Goal: Task Accomplishment & Management: Manage account settings

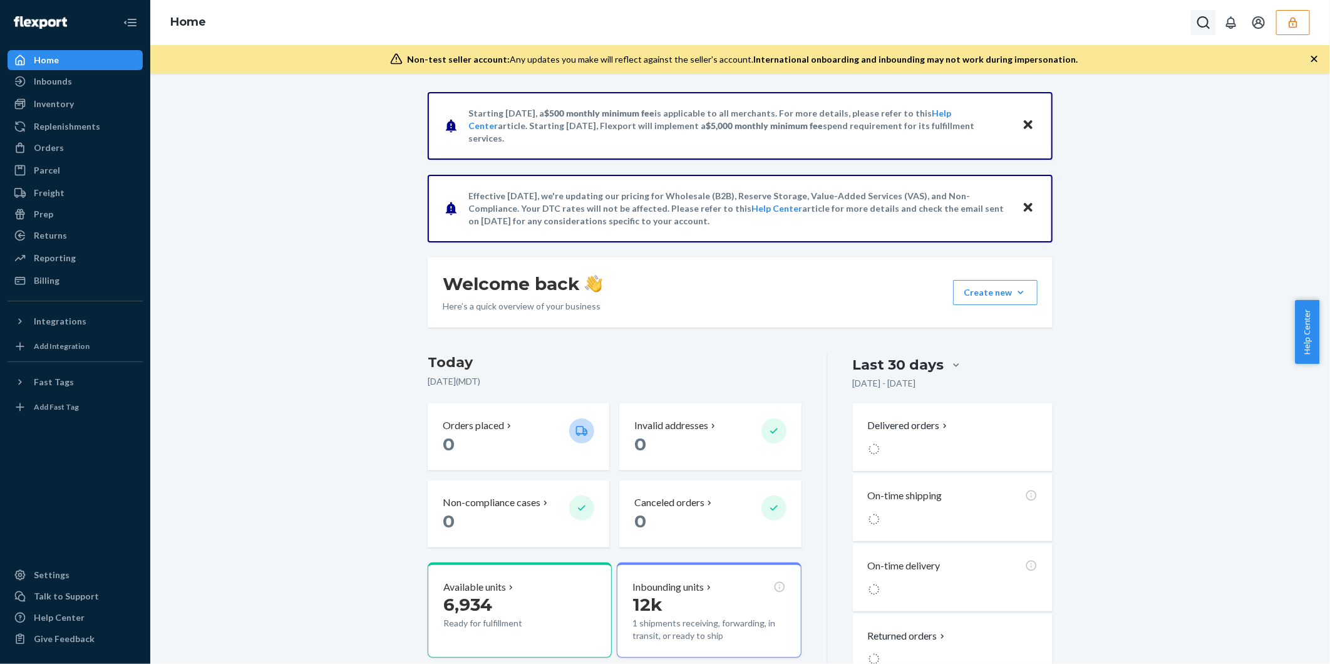
click at [1199, 24] on icon "Open Search Box" at bounding box center [1204, 22] width 13 height 13
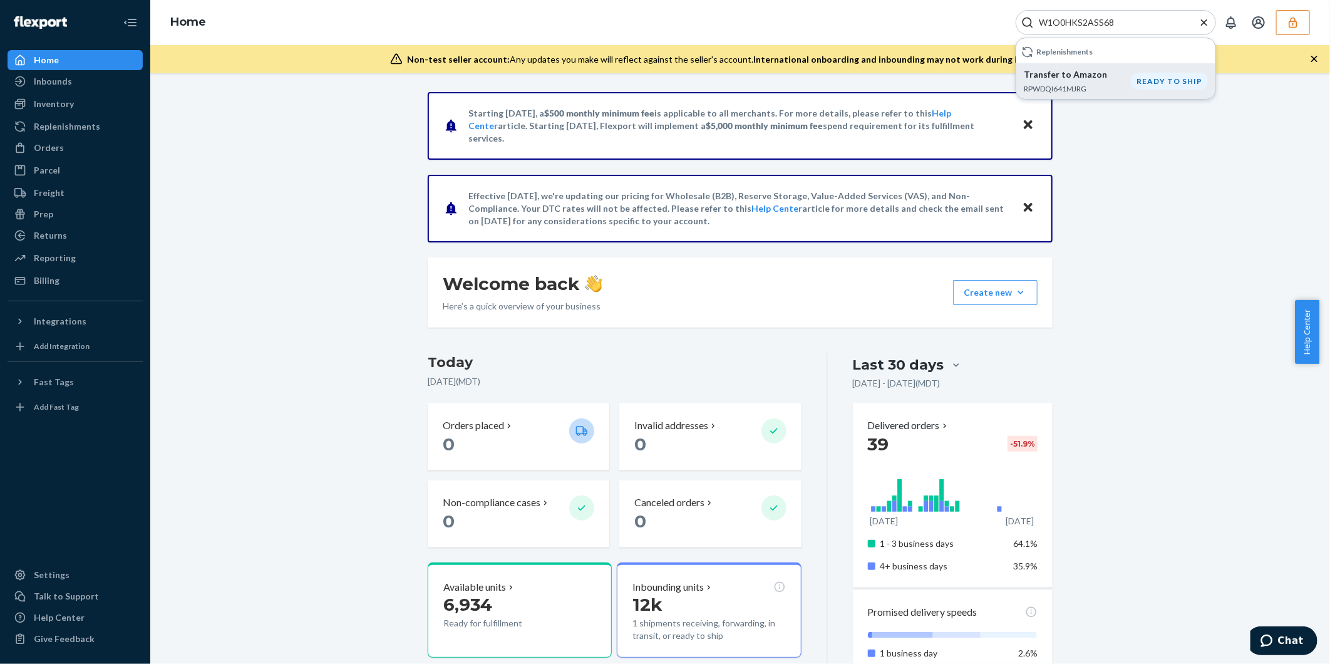
type input "W1O0HKS2ASS68"
click at [1086, 81] on div "Transfer to Amazon RPWDQI641MJRG" at bounding box center [1077, 81] width 107 height 26
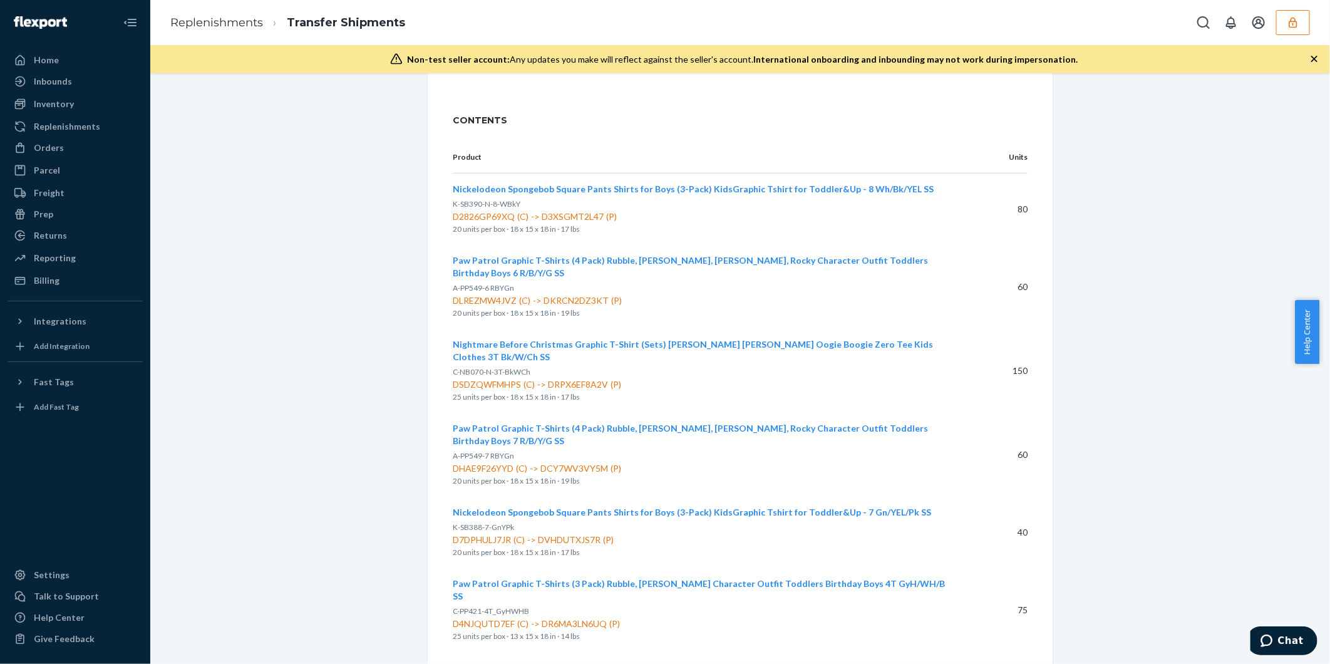
scroll to position [186, 0]
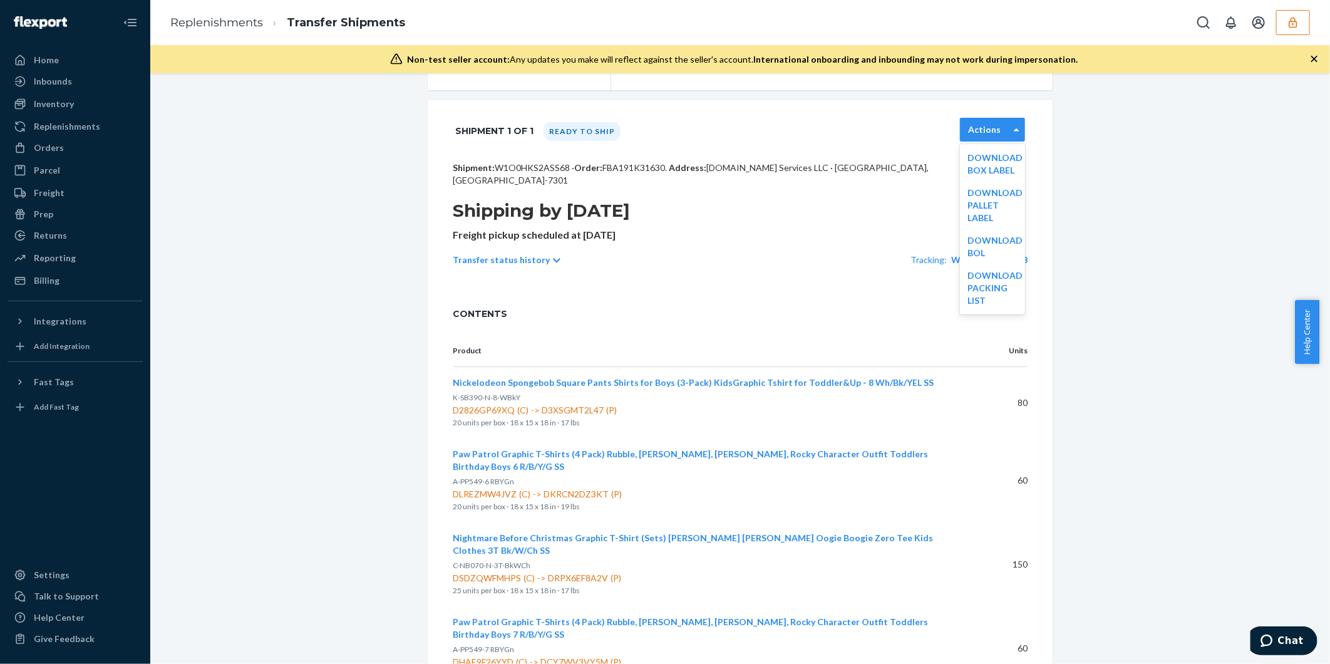
click at [999, 125] on div "Actions" at bounding box center [985, 129] width 48 height 13
click at [980, 273] on link "Download Packing List" at bounding box center [995, 288] width 55 height 36
click at [1300, 29] on button "button" at bounding box center [1294, 22] width 34 height 25
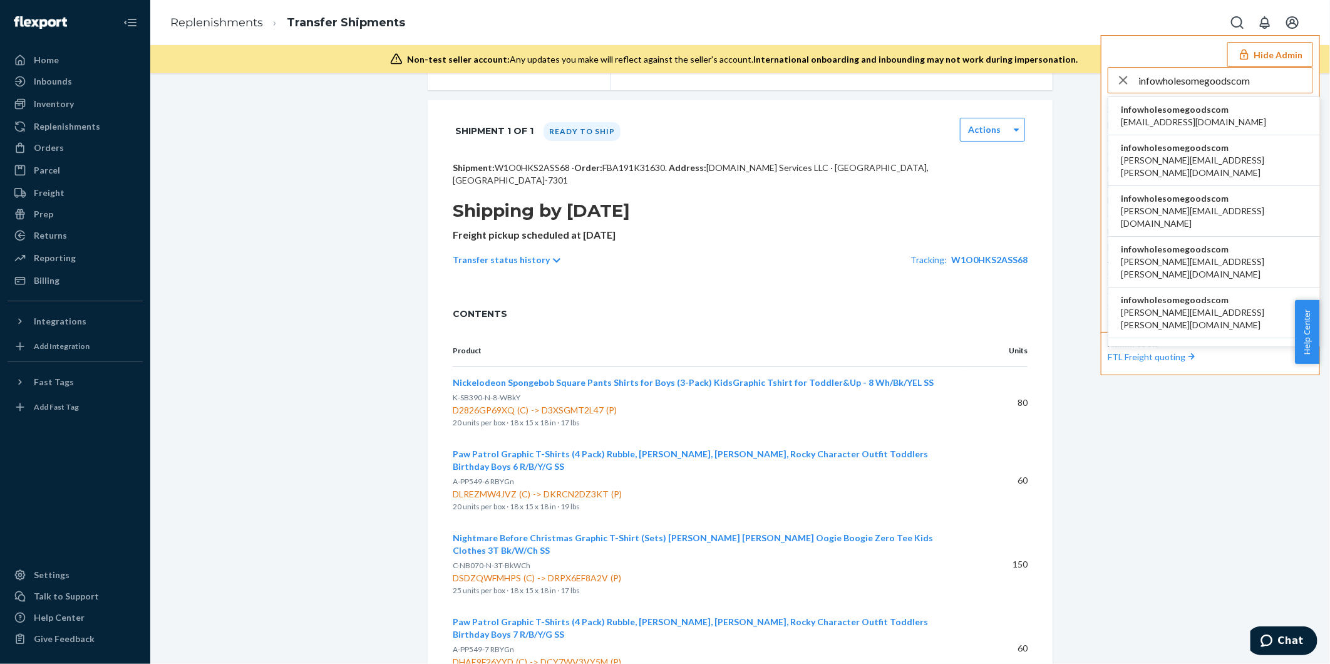
type input "infowholesomegoodscom"
click at [1178, 116] on span "aleksa.bozicic@wholesomegoods.com" at bounding box center [1193, 122] width 145 height 13
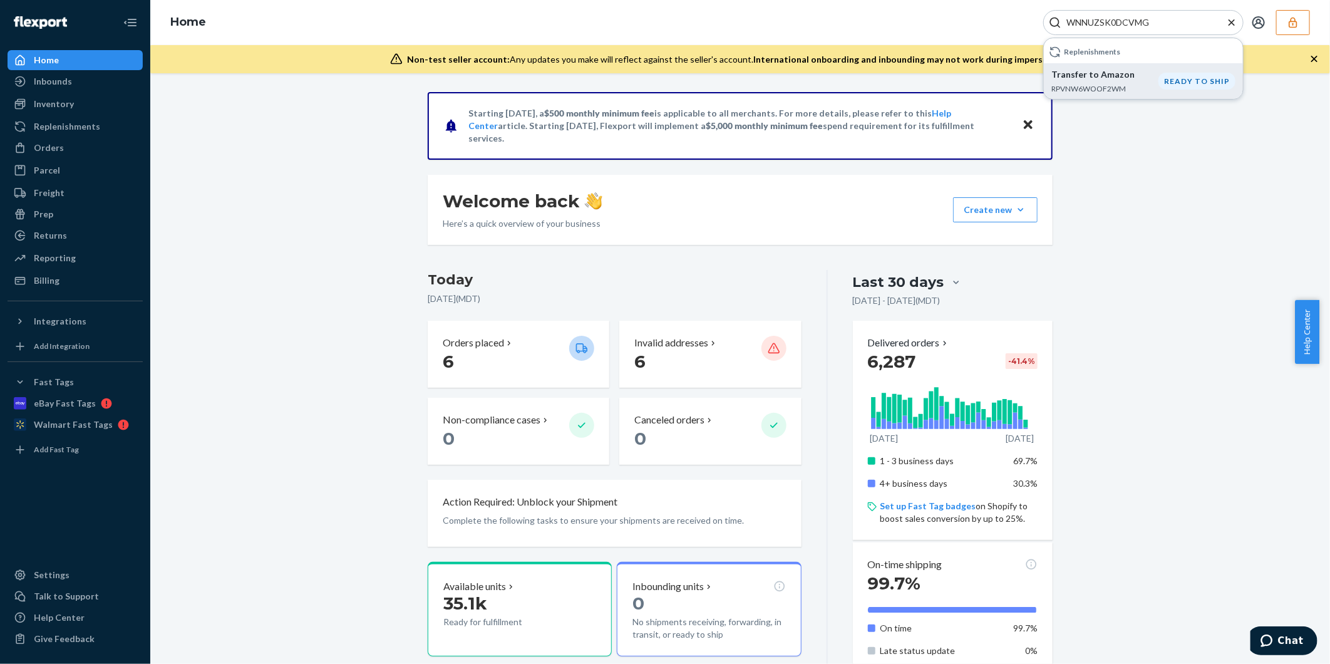
type input "WNNUZSK0DCVMG"
click at [1118, 80] on p "Transfer to Amazon" at bounding box center [1105, 74] width 107 height 13
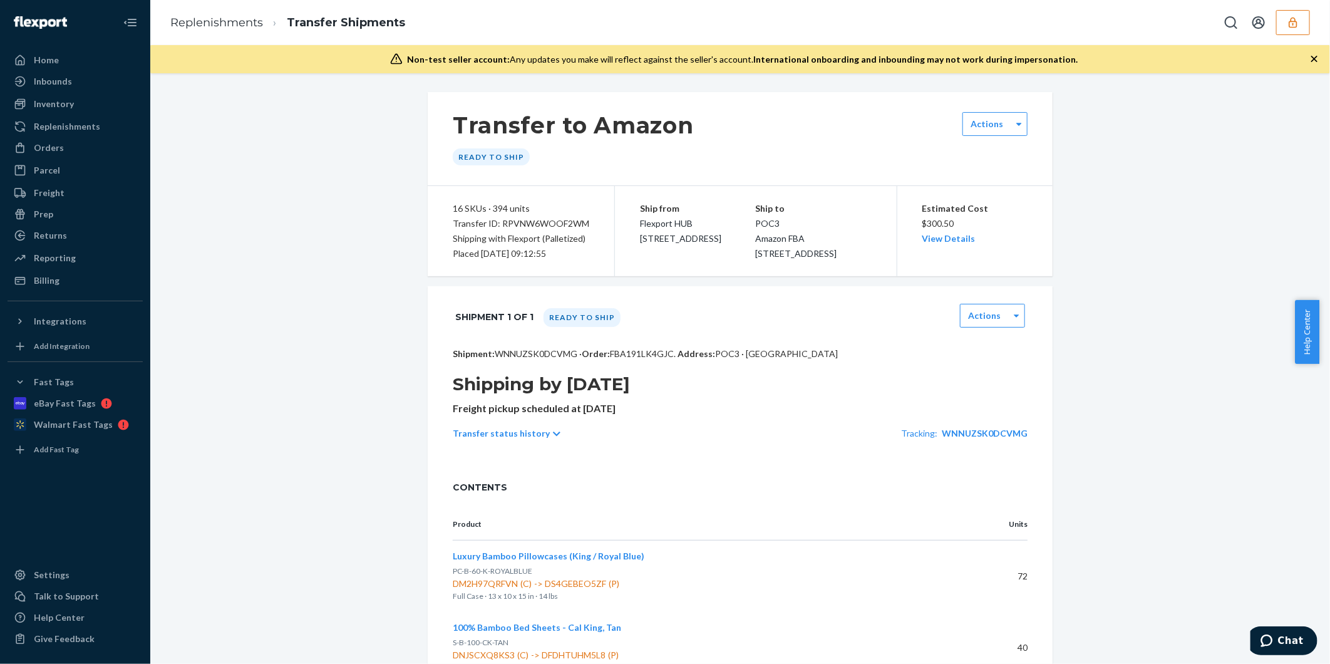
click at [1291, 26] on icon "button" at bounding box center [1293, 22] width 8 height 11
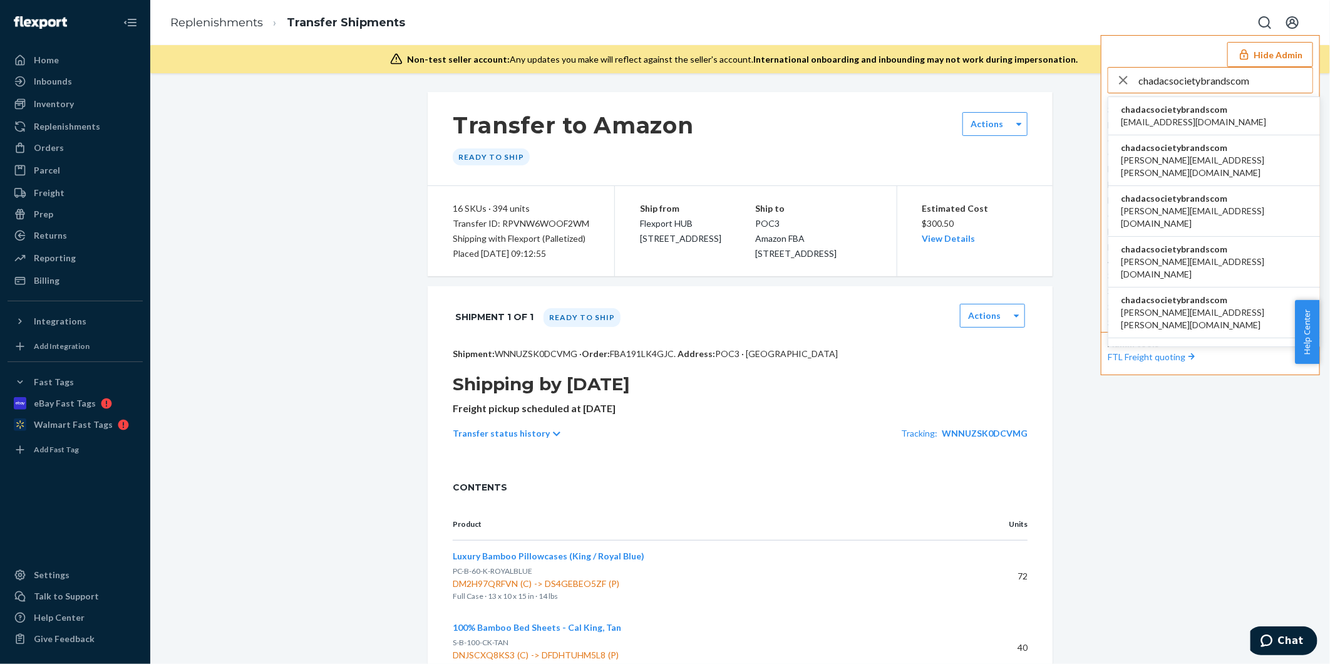
type input "chadacsocietybrandscom"
click at [1190, 122] on span "beau+ac@societybrands.com" at bounding box center [1193, 122] width 145 height 13
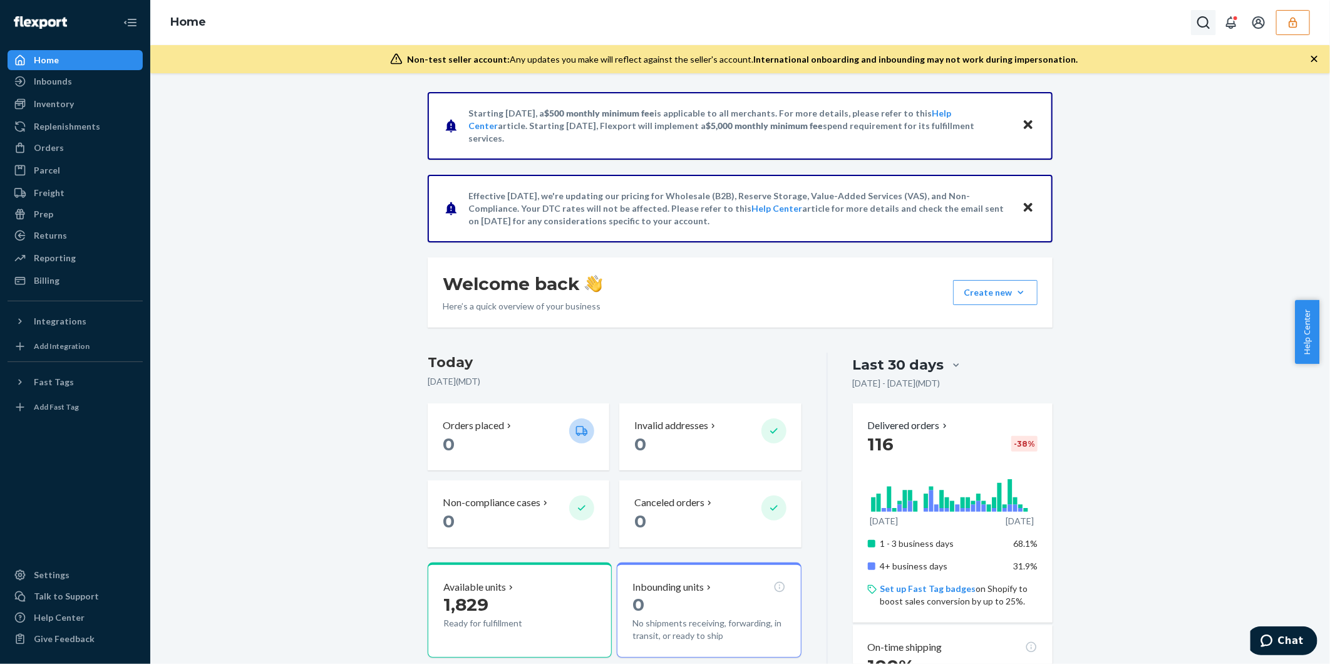
click at [1205, 26] on icon "Open Search Box" at bounding box center [1204, 22] width 13 height 13
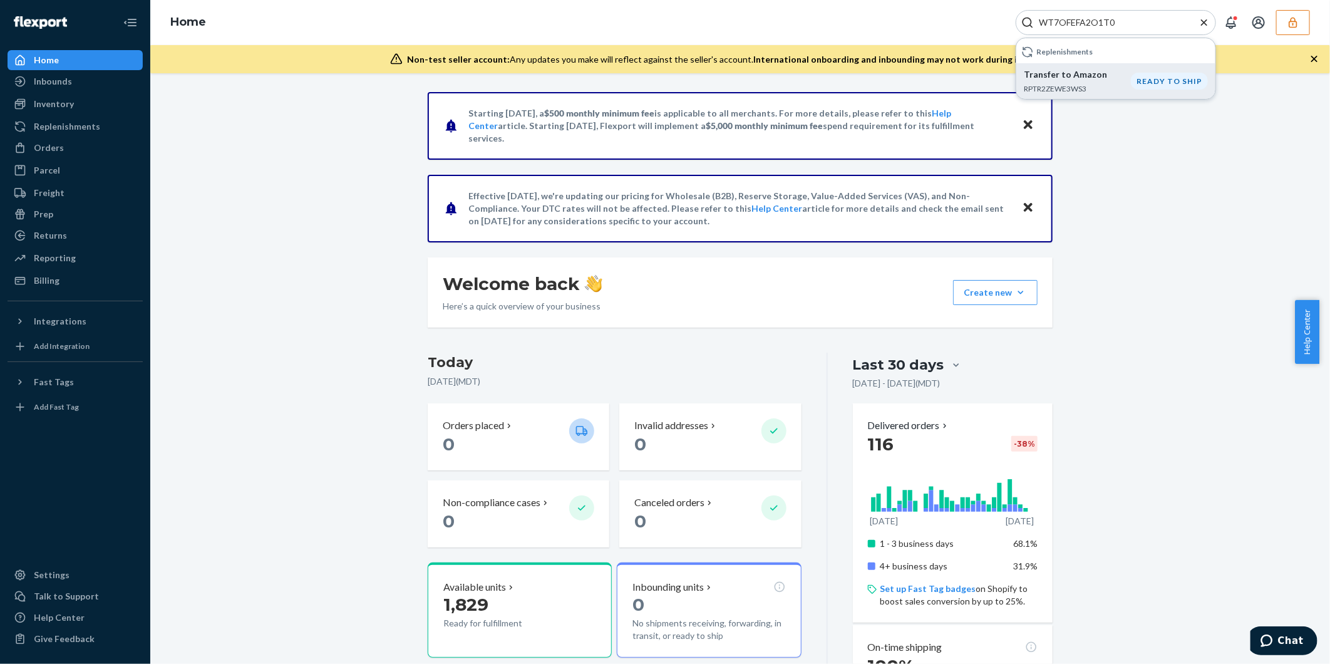
type input "WT7OFEFA2O1T0"
click at [1088, 78] on p "Transfer to Amazon" at bounding box center [1077, 74] width 107 height 13
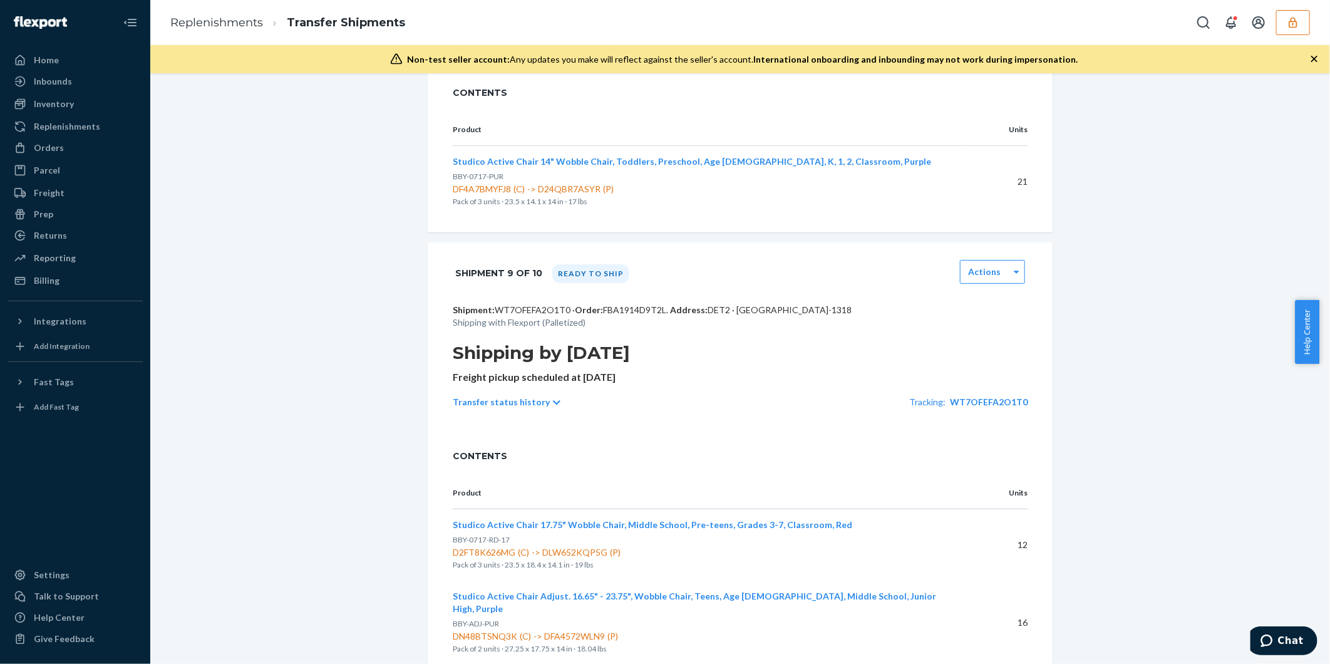
scroll to position [3271, 0]
click at [1000, 267] on div "Actions" at bounding box center [985, 273] width 48 height 13
click at [995, 413] on link "Download Packing List" at bounding box center [995, 431] width 55 height 36
click at [1297, 21] on icon "button" at bounding box center [1293, 22] width 8 height 11
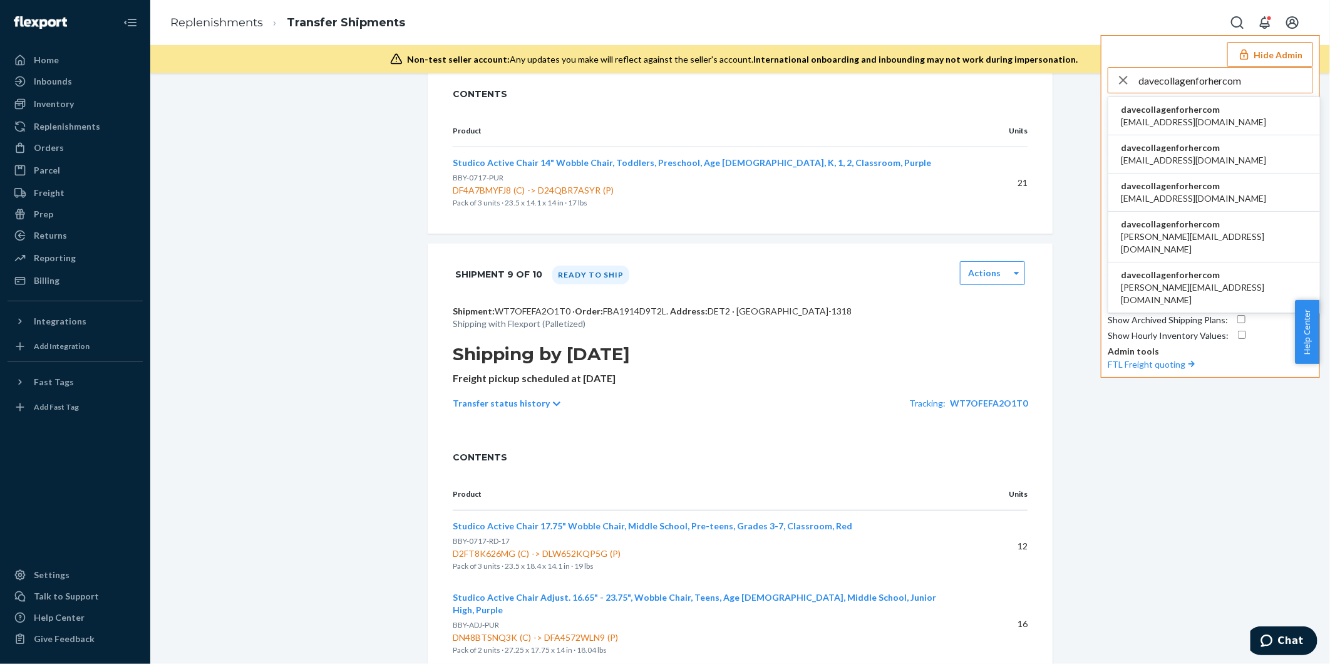
type input "davecollagenforhercom"
click at [1173, 149] on span "davecollagenforhercom" at bounding box center [1193, 148] width 145 height 13
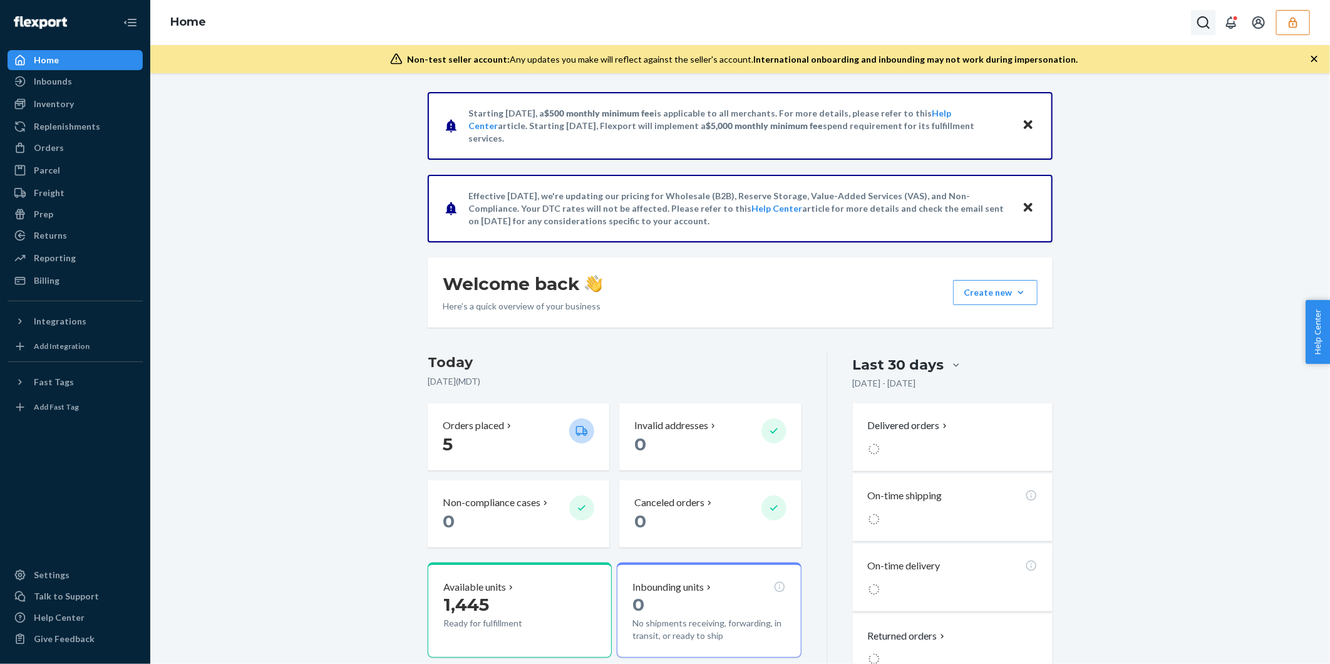
click at [1206, 26] on icon "Open Search Box" at bounding box center [1204, 22] width 13 height 13
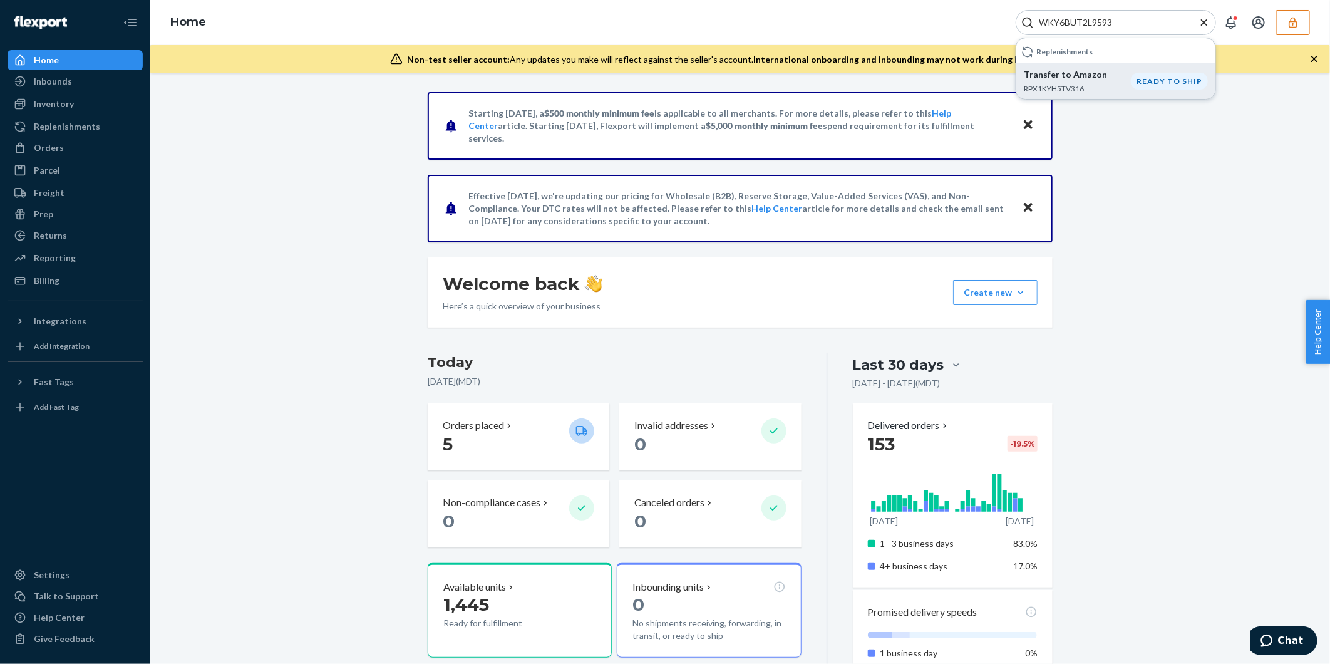
type input "WKY6BUT2L9593"
click at [1079, 88] on p "RPX1KYH5TV316" at bounding box center [1077, 88] width 107 height 11
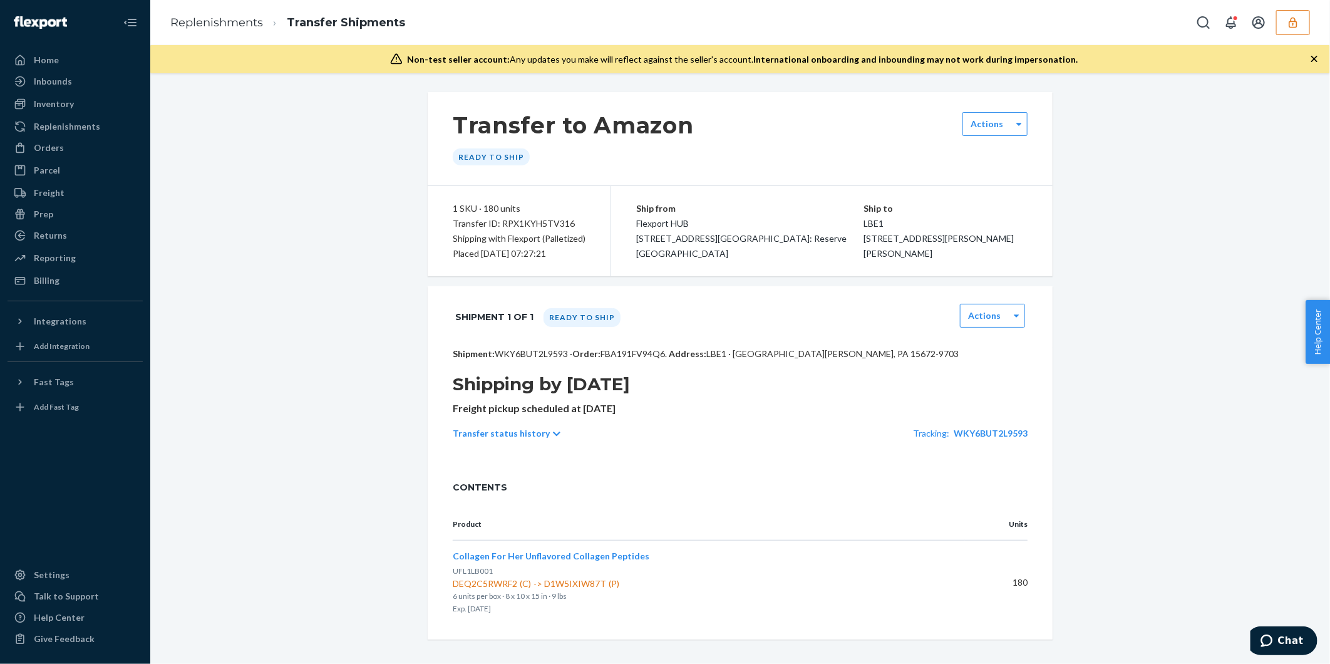
scroll to position [21, 0]
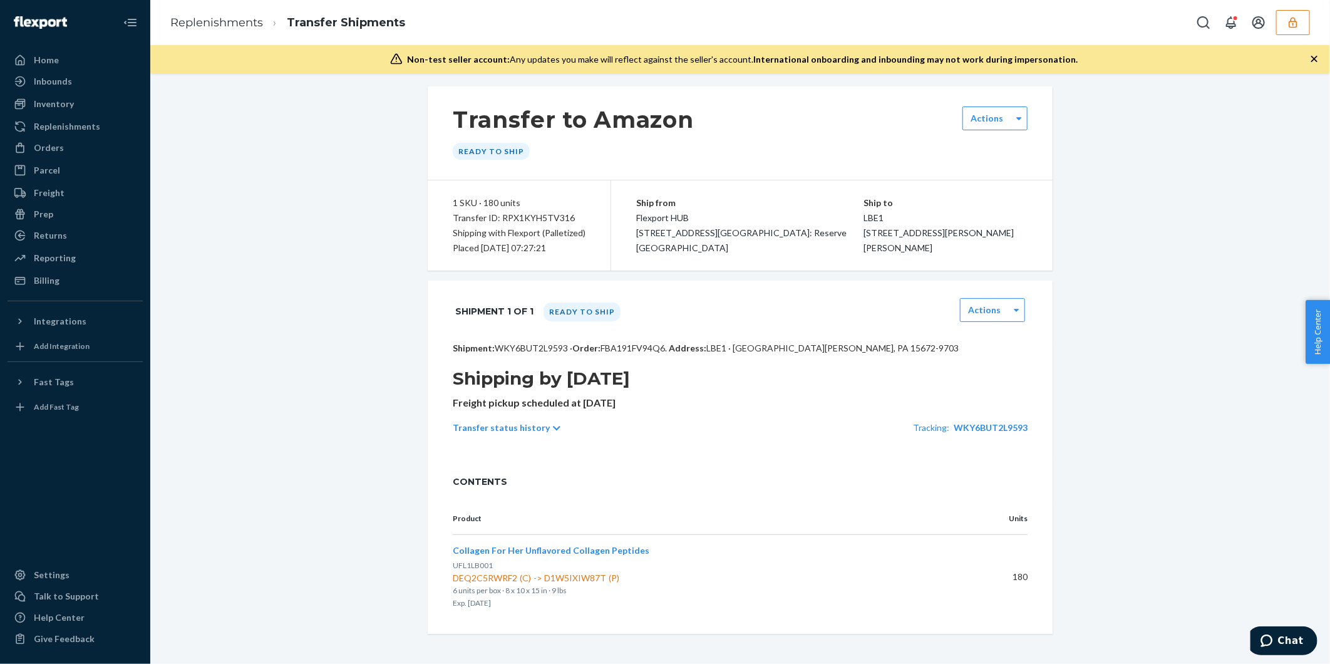
click at [1293, 25] on icon "button" at bounding box center [1293, 22] width 13 height 13
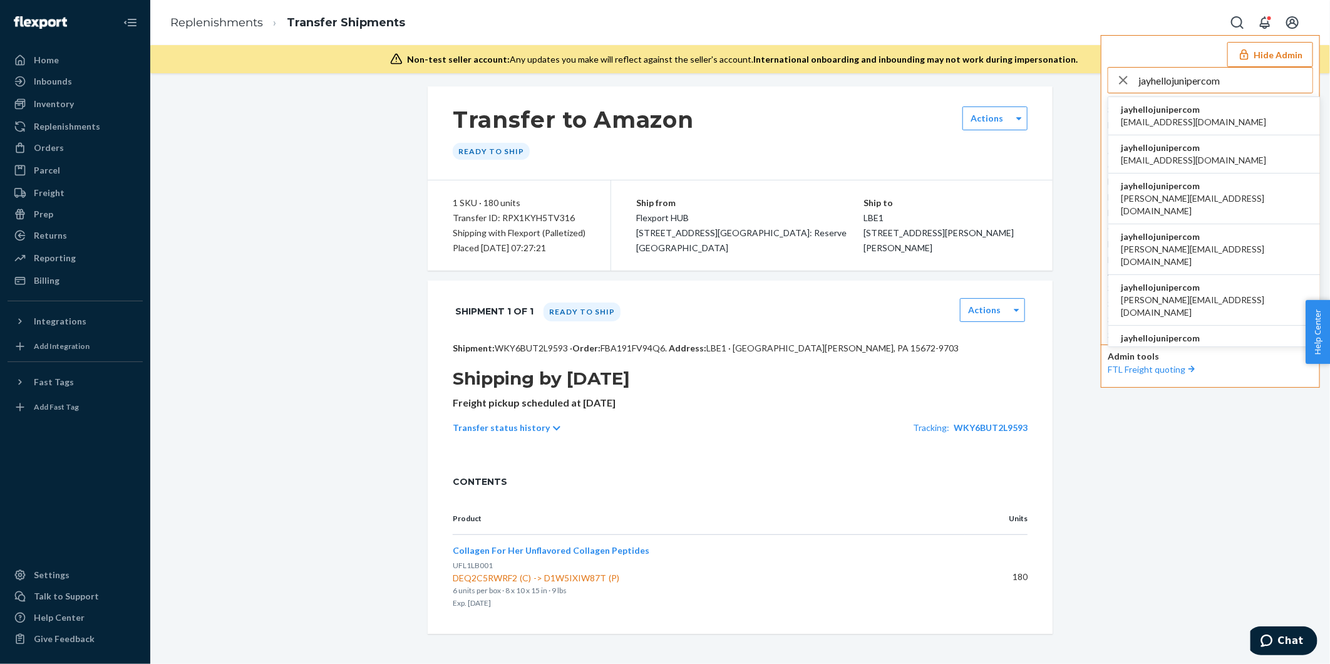
type input "jayhellojunipercom"
click at [1155, 155] on span "alliza@hellojuniper.com" at bounding box center [1193, 160] width 145 height 13
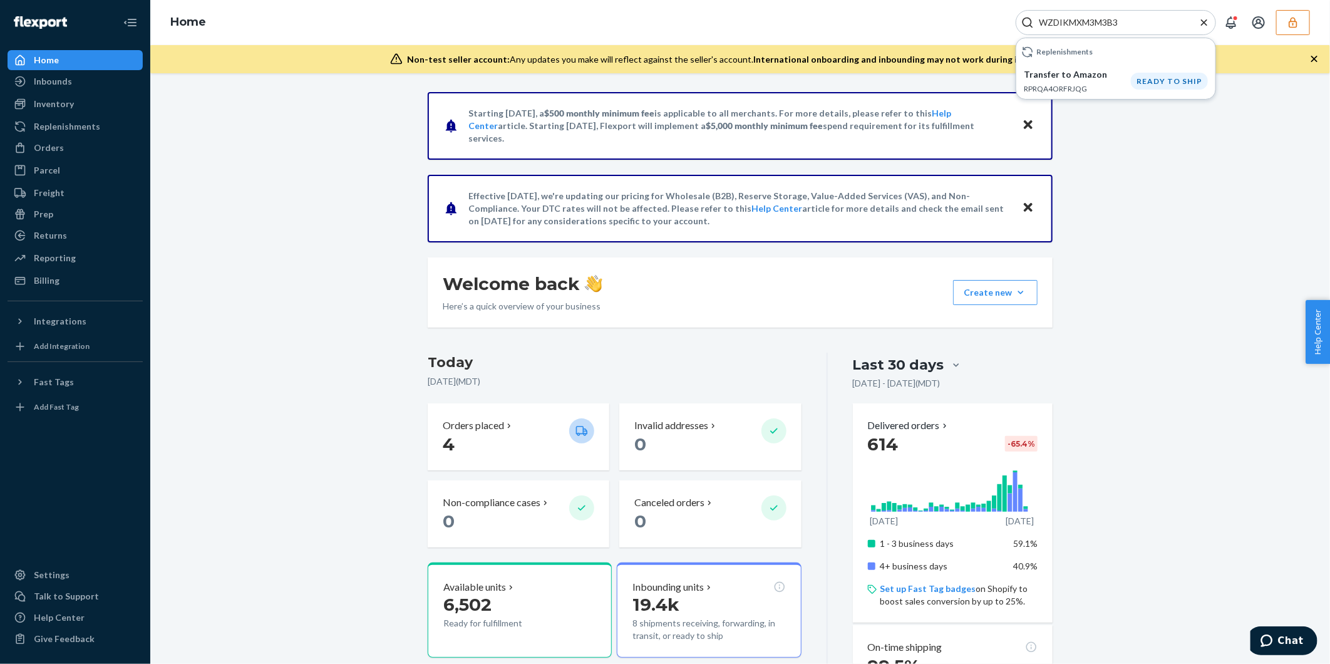
type input "WZDIKMXM3M3B3"
click at [1082, 85] on p "RPRQA4ORFRJQG" at bounding box center [1077, 88] width 107 height 11
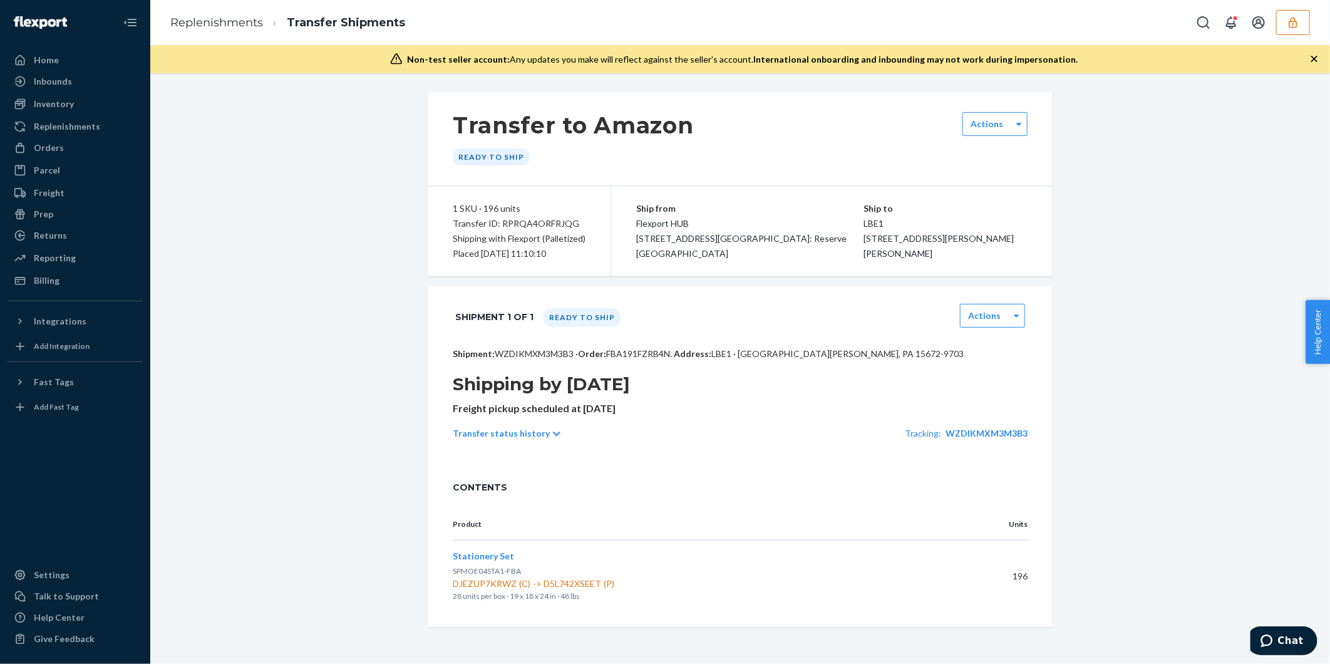
scroll to position [8, 0]
